Goal: Task Accomplishment & Management: Manage account settings

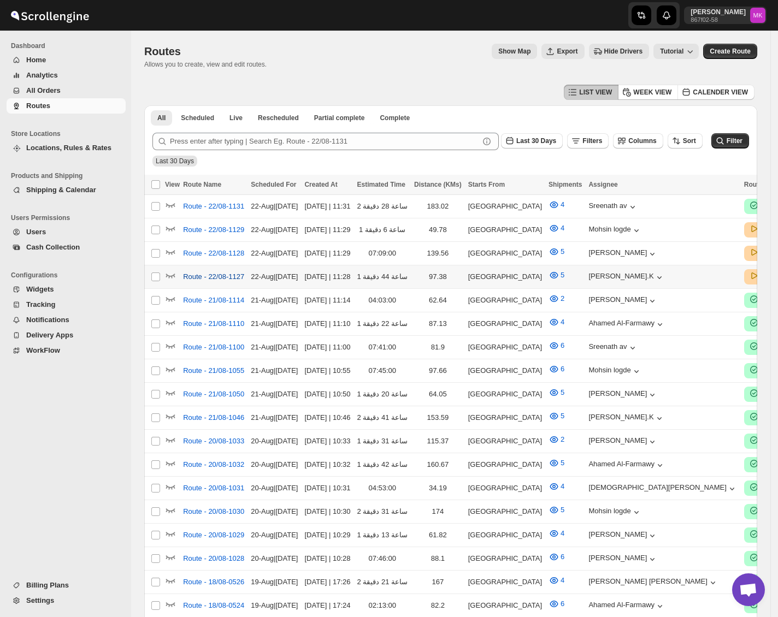
click at [206, 280] on button "Route - 22/08-1127" at bounding box center [213, 276] width 74 height 17
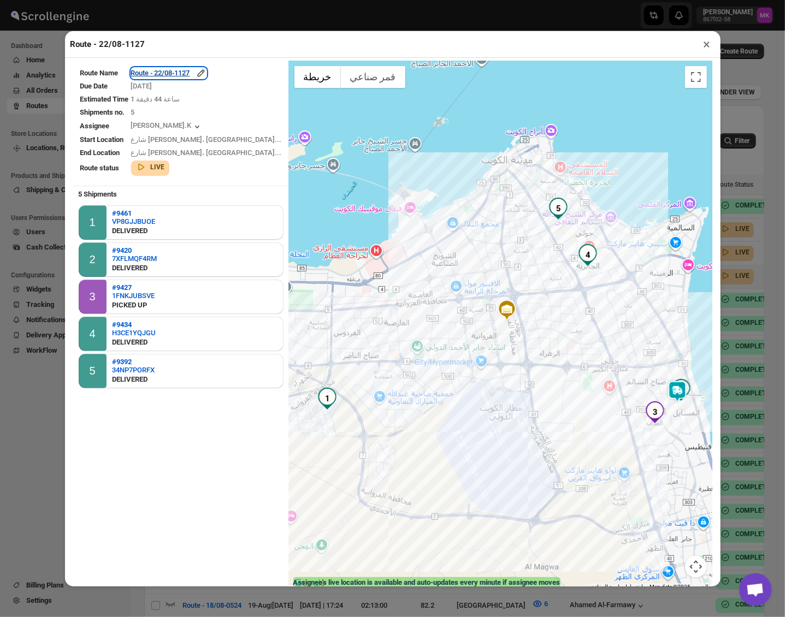
click at [177, 75] on div "Route - 22/08-1127" at bounding box center [168, 73] width 75 height 11
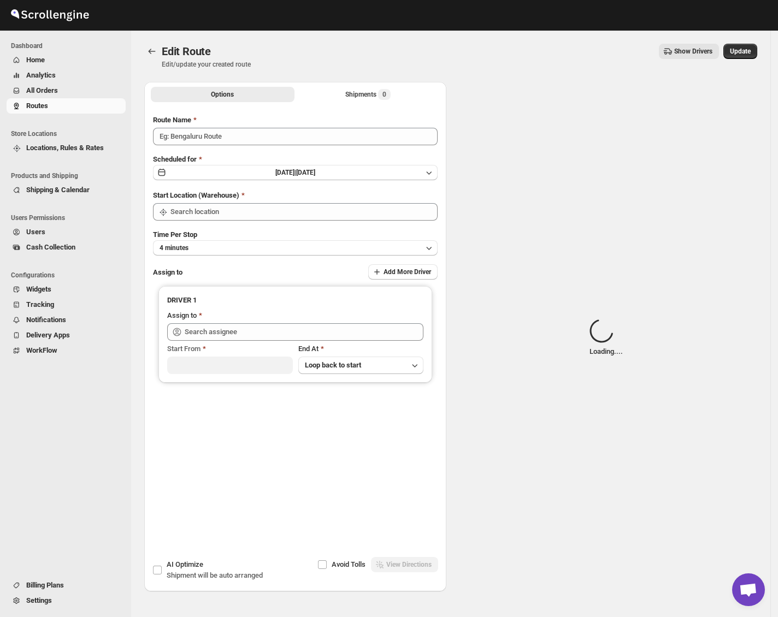
type input "Route - 22/08-1127"
type input "[GEOGRAPHIC_DATA]"
type input "Muhammed Ramees.K (rameesrami2680@gmail.com)"
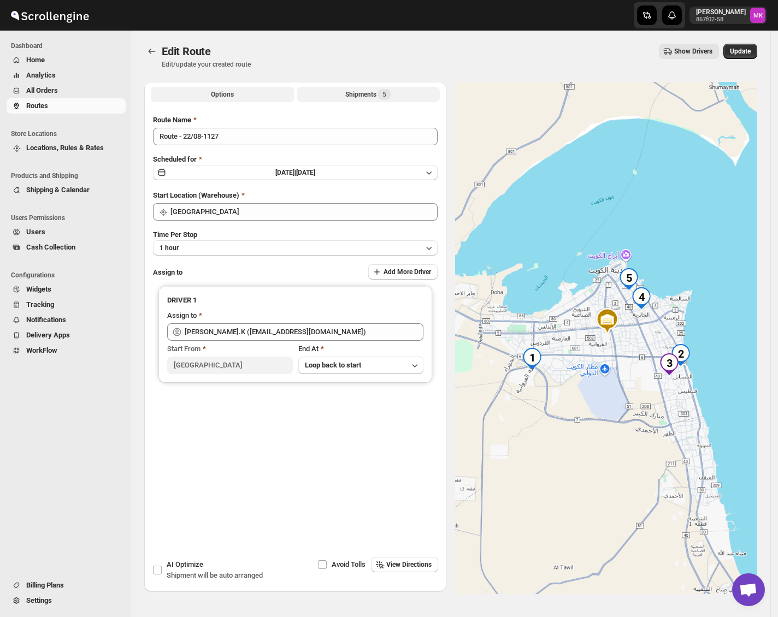
click at [361, 93] on div "Shipments 5" at bounding box center [367, 94] width 45 height 11
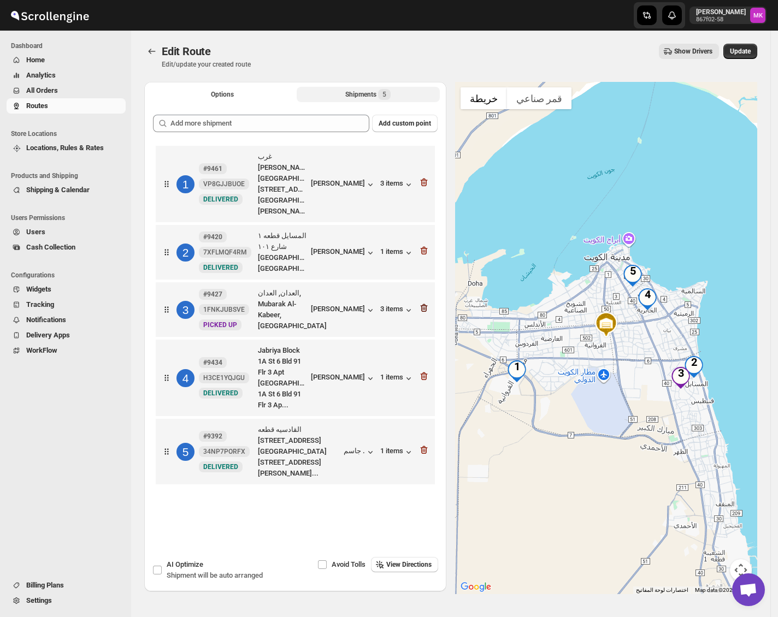
click at [429, 303] on icon "button" at bounding box center [423, 308] width 11 height 11
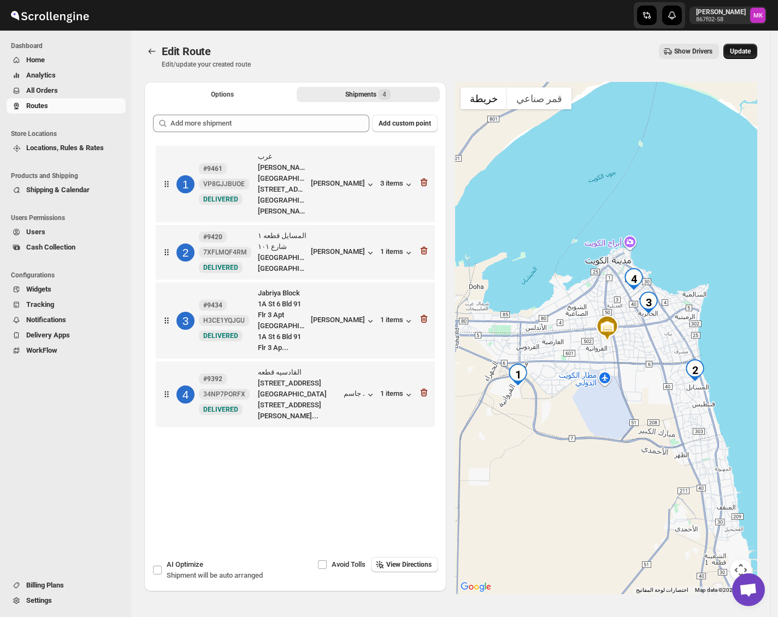
click at [742, 52] on span "Update" at bounding box center [740, 51] width 21 height 9
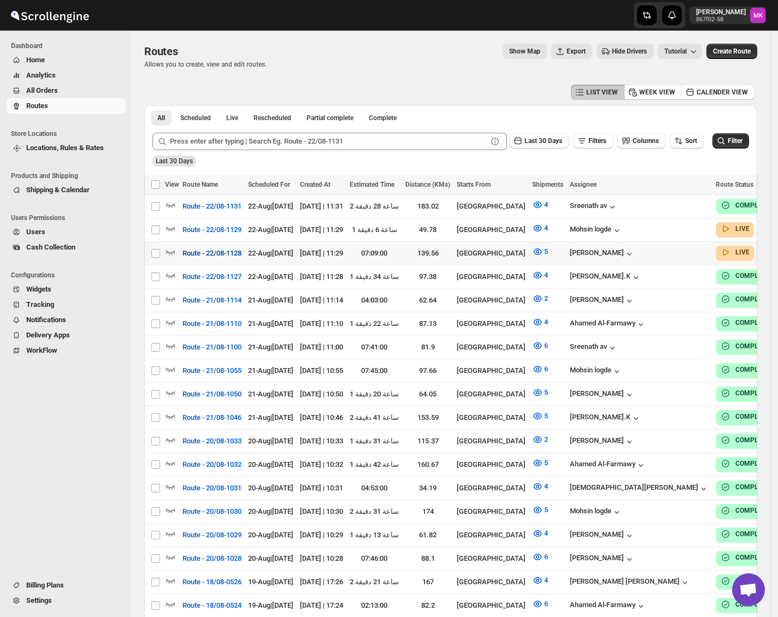
click at [229, 253] on span "Route - 22/08-1128" at bounding box center [211, 253] width 59 height 11
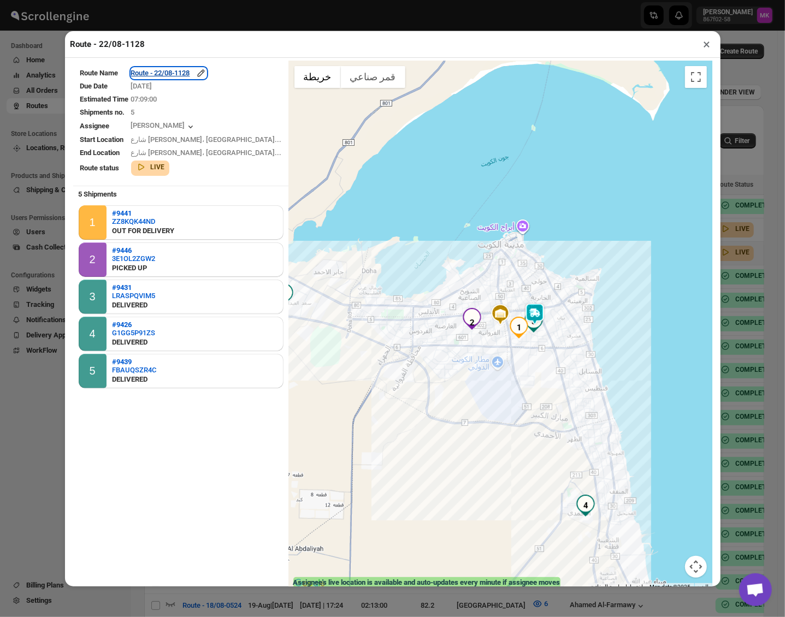
click at [184, 74] on div "Route - 22/08-1128" at bounding box center [168, 73] width 75 height 11
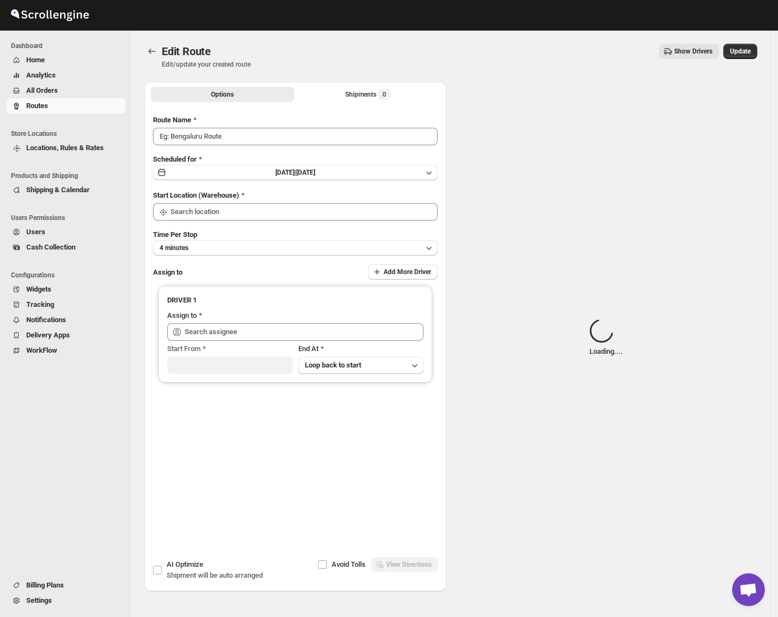
type input "Route - 22/08-1128"
click at [401, 106] on div "Submit Route Name Route - 22/08-1128 Scheduled for Fri Aug 22 2025 | Yesterday …" at bounding box center [295, 297] width 302 height 383
type input "[GEOGRAPHIC_DATA]"
click at [392, 101] on button "Shipments Loading..." at bounding box center [369, 94] width 144 height 15
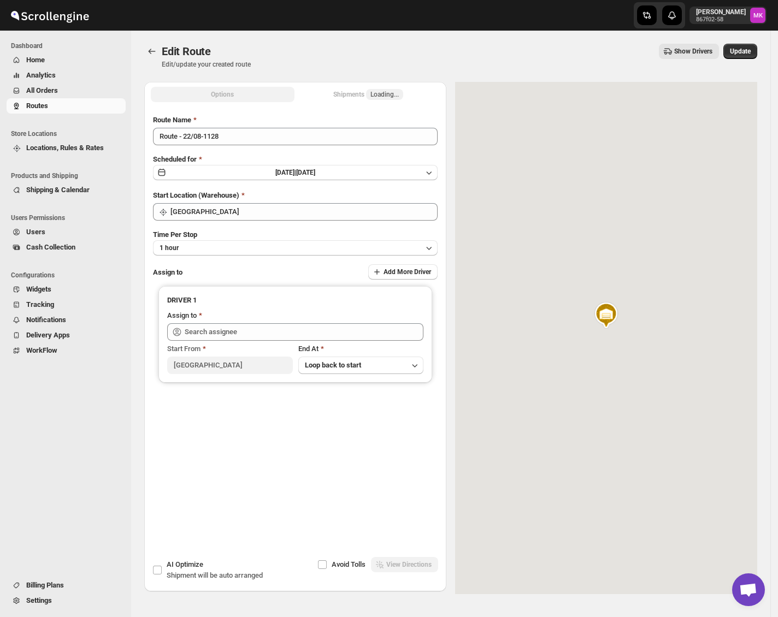
type input "Mohameed Ismayil (ismayil22110@gmail.com)"
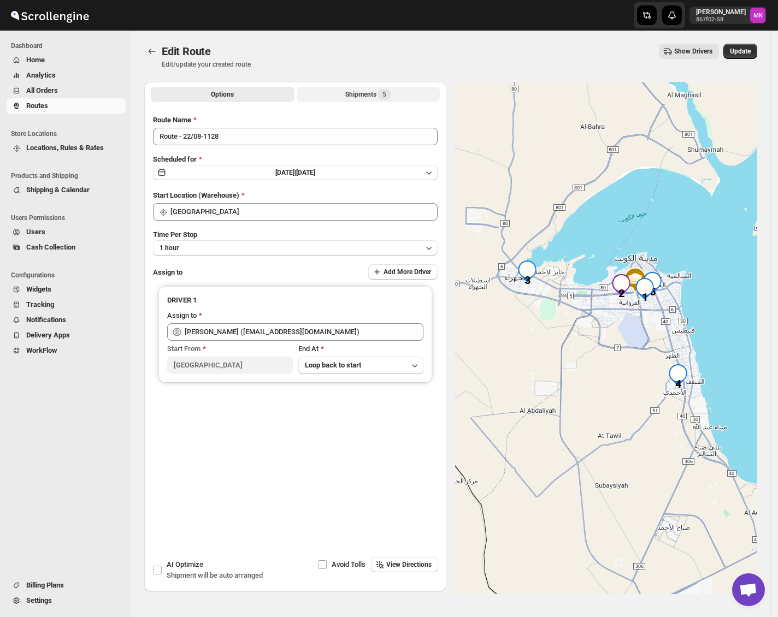
click at [383, 94] on span "5" at bounding box center [384, 94] width 13 height 11
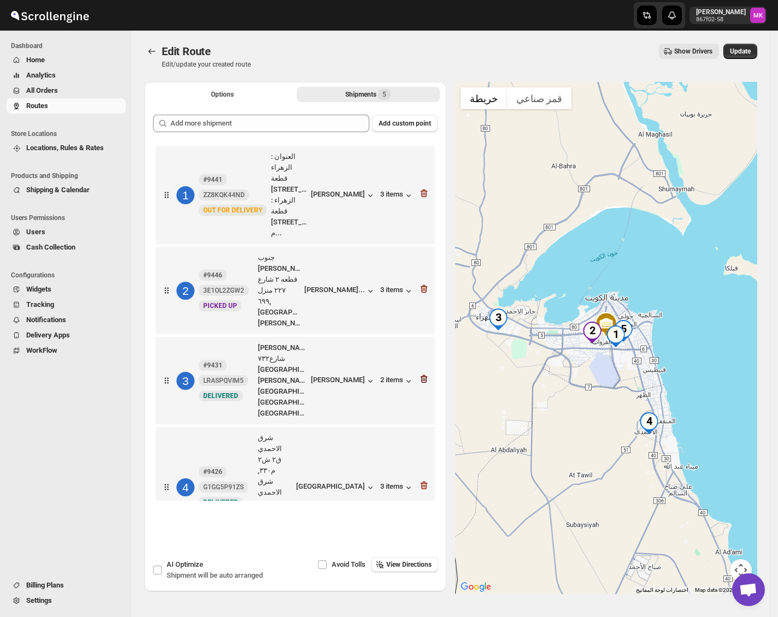
click at [424, 283] on icon "button" at bounding box center [423, 288] width 11 height 11
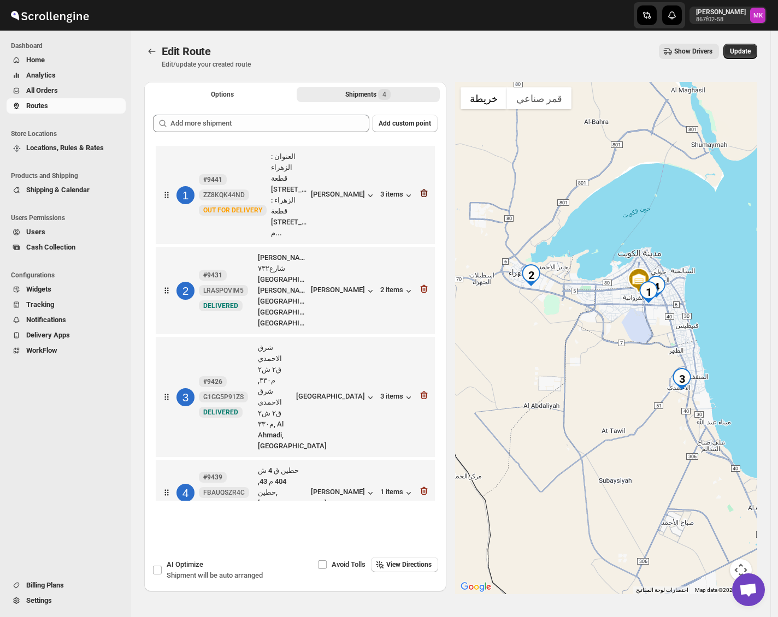
click at [424, 188] on icon "button" at bounding box center [423, 193] width 11 height 11
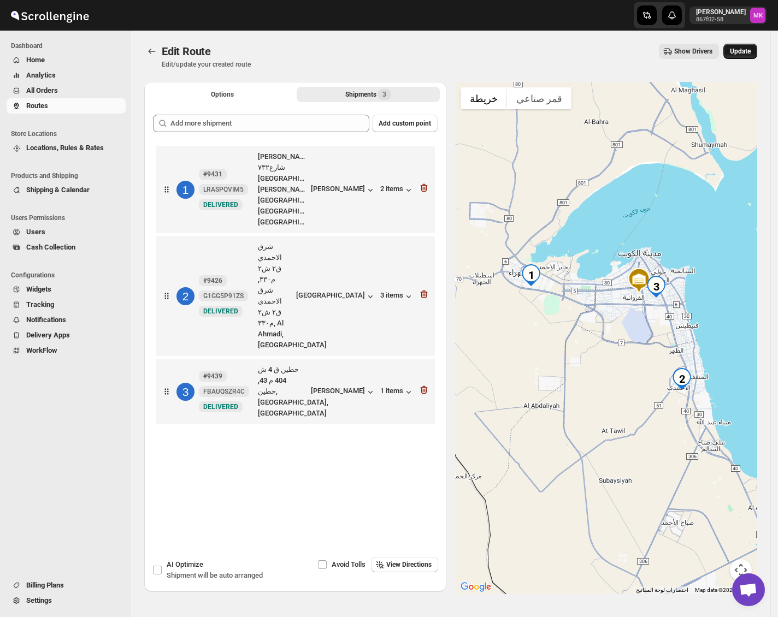
click at [737, 56] on button "Update" at bounding box center [740, 51] width 34 height 15
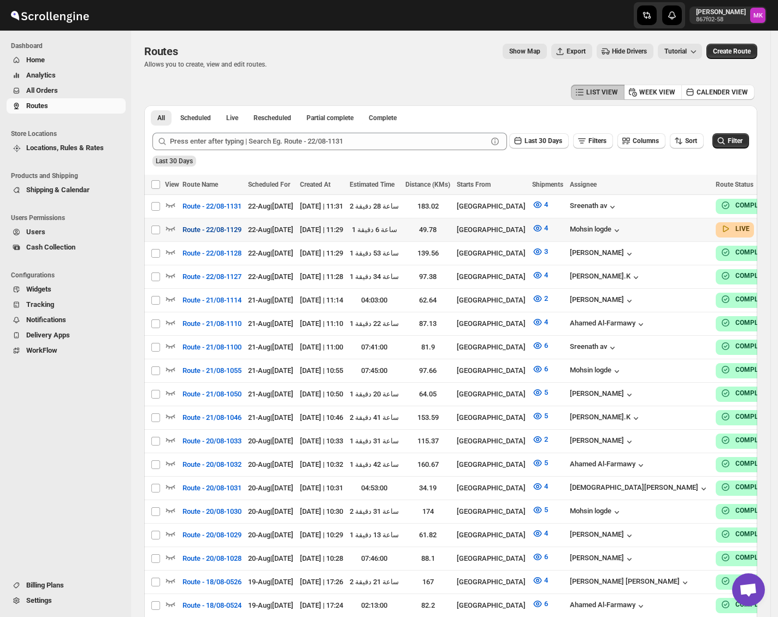
click at [197, 234] on span "Route - 22/08-1129" at bounding box center [211, 230] width 59 height 11
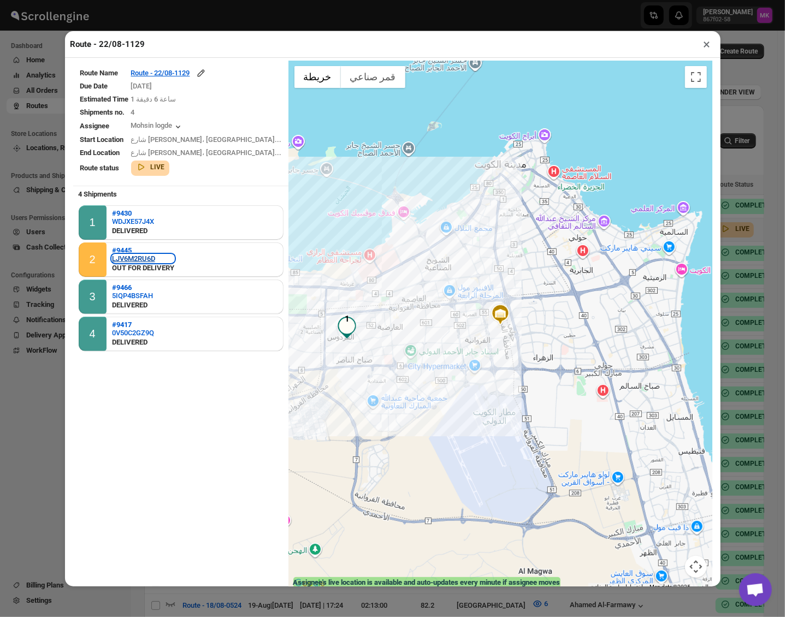
click at [131, 258] on div "LJV6M2RU6D" at bounding box center [143, 259] width 62 height 8
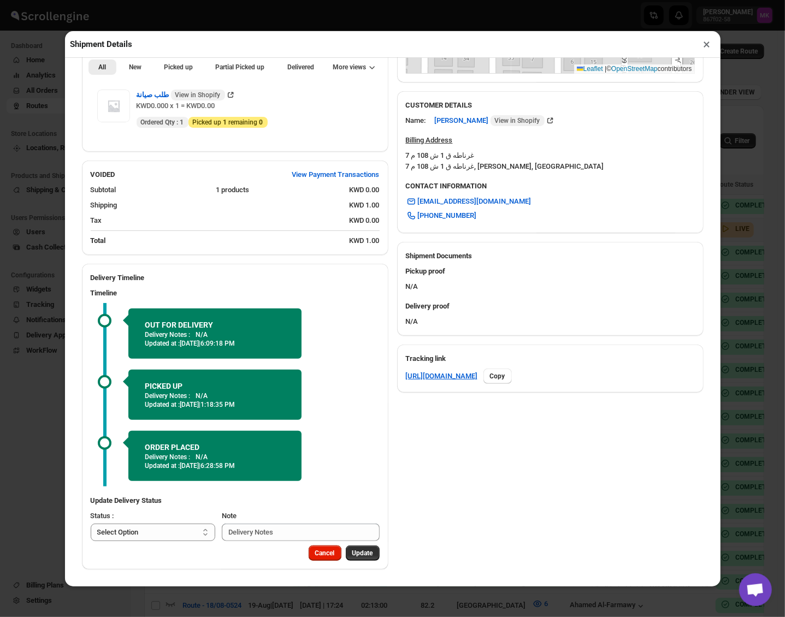
scroll to position [328, 0]
click at [158, 529] on select "Select Option PICKED UP DELIVERED CANCELLED" at bounding box center [153, 532] width 125 height 17
select select "DELIVERED"
click at [91, 524] on select "Select Option PICKED UP DELIVERED CANCELLED" at bounding box center [153, 532] width 125 height 17
click at [352, 550] on span "Pick Products" at bounding box center [352, 553] width 41 height 9
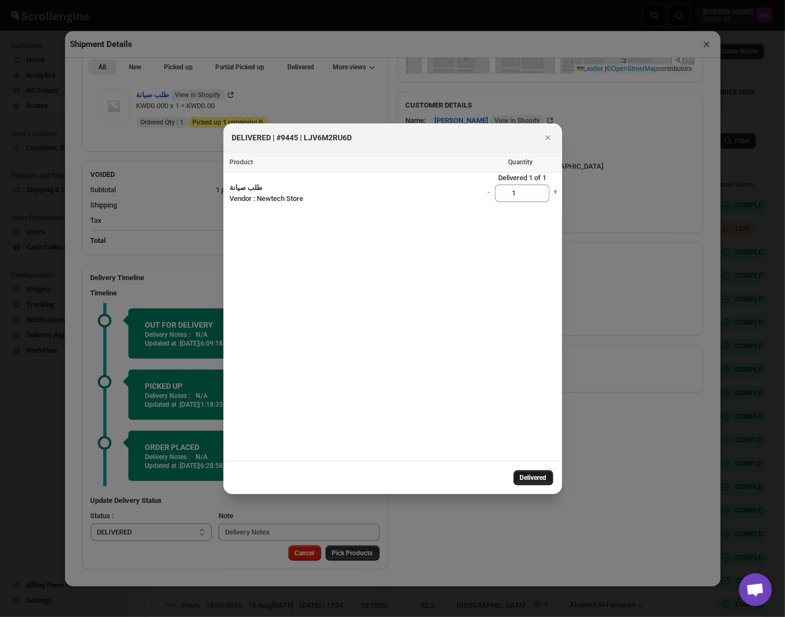
click at [535, 483] on button "Delivered" at bounding box center [533, 477] width 40 height 15
select select
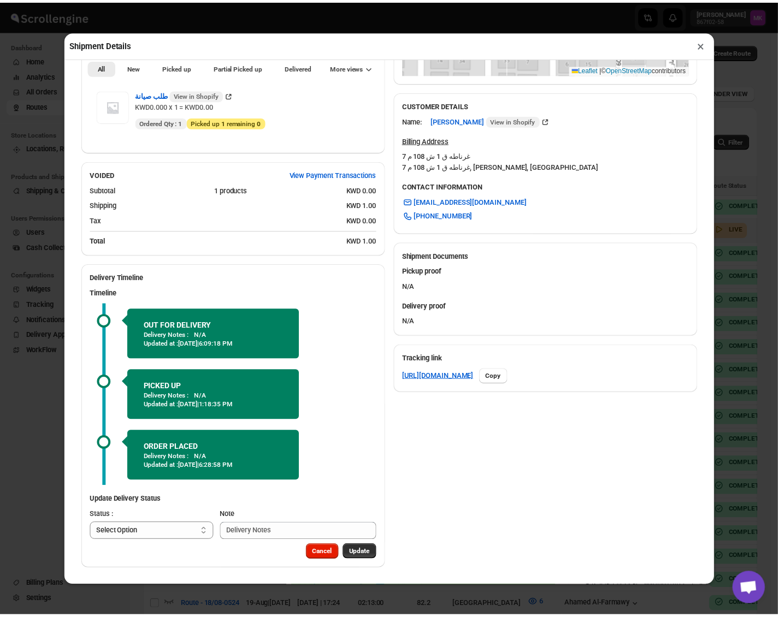
scroll to position [171, 0]
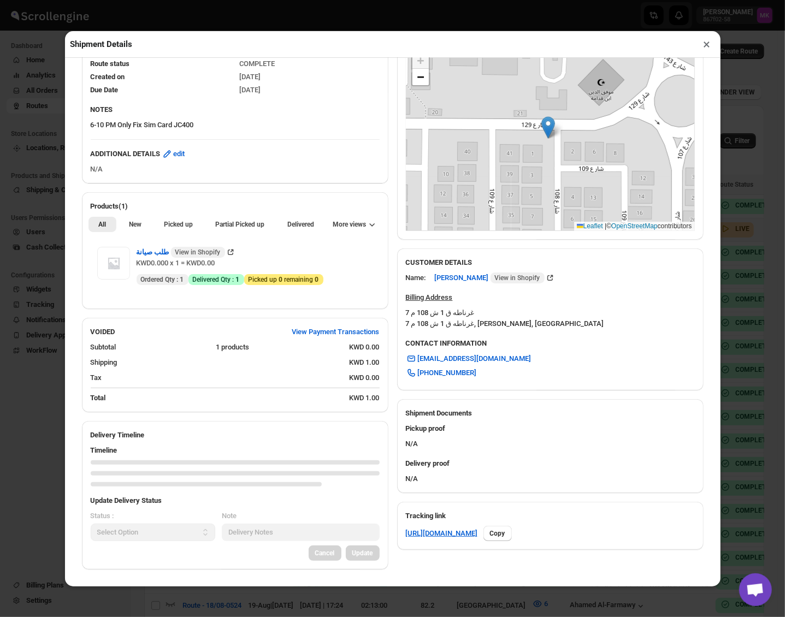
click at [710, 48] on button "×" at bounding box center [707, 44] width 16 height 15
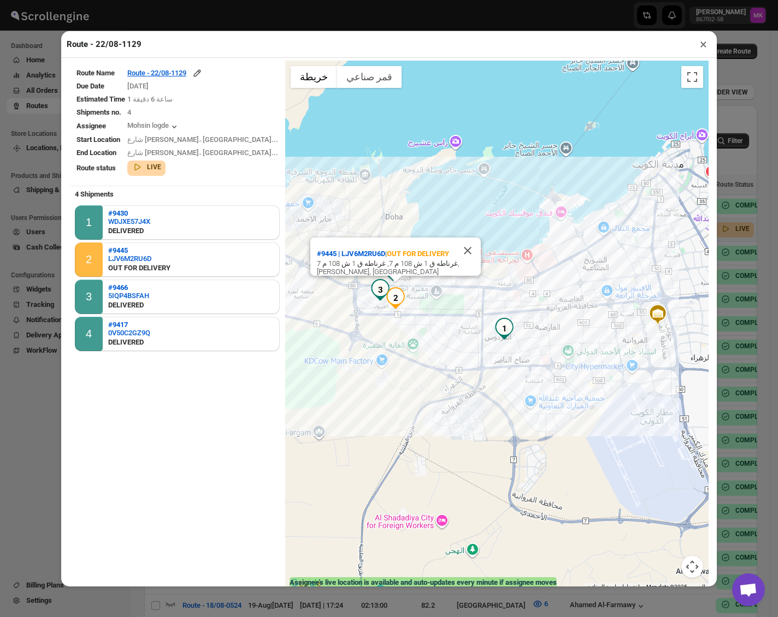
click at [701, 43] on button "×" at bounding box center [703, 44] width 16 height 15
